Goal: Task Accomplishment & Management: Use online tool/utility

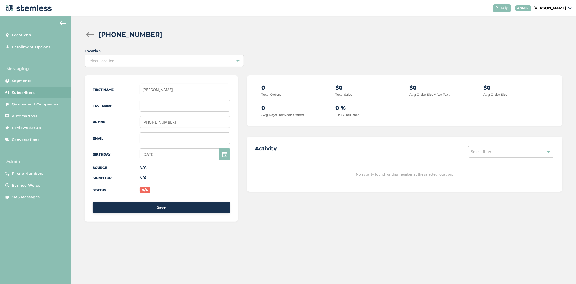
click at [163, 62] on div "Select Location" at bounding box center [164, 61] width 159 height 12
click at [174, 41] on div "[PHONE_NUMBER] Location Select Location No items found First Name [PERSON_NAME]…" at bounding box center [323, 130] width 505 height 229
drag, startPoint x: 149, startPoint y: 34, endPoint x: 97, endPoint y: 38, distance: 51.4
click at [97, 38] on div "[PHONE_NUMBER]" at bounding box center [324, 35] width 478 height 10
copy h2 "[PHONE_NUMBER]"
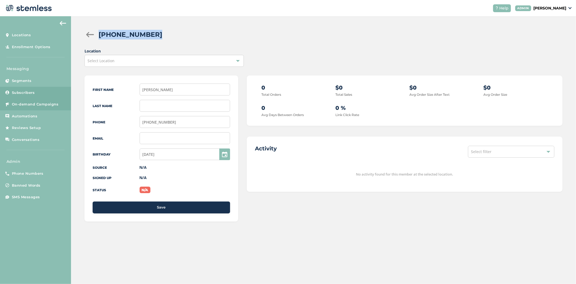
click at [36, 105] on span "On-demand Campaigns" at bounding box center [35, 104] width 47 height 5
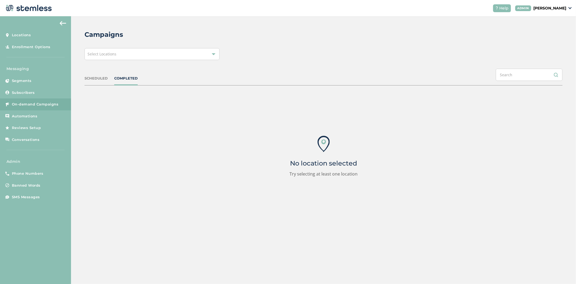
click at [132, 56] on div "Select Locations" at bounding box center [152, 54] width 135 height 12
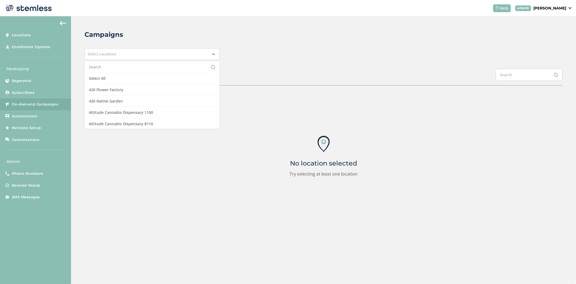
click at [130, 64] on input "text" at bounding box center [152, 67] width 126 height 6
type input "MMD"
click at [132, 80] on li "Select All" at bounding box center [152, 78] width 134 height 11
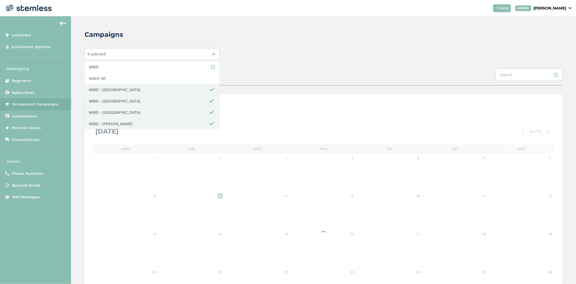
click at [264, 35] on div "Campaigns" at bounding box center [322, 35] width 474 height 10
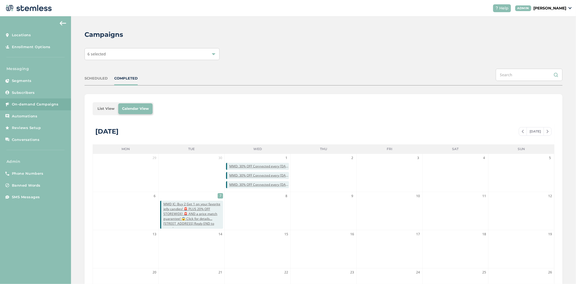
click at [109, 106] on li "List View" at bounding box center [106, 108] width 25 height 11
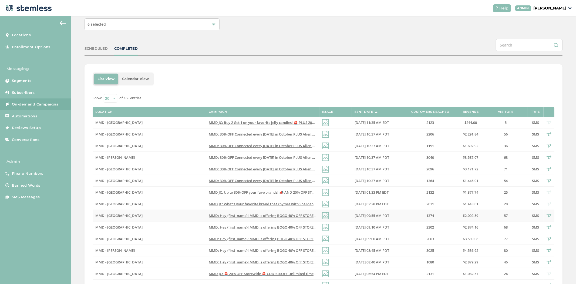
scroll to position [30, 0]
